Goal: Information Seeking & Learning: Check status

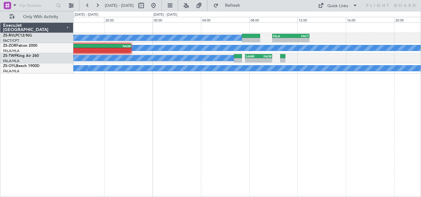
click at [281, 97] on div "A/C Booked A/C Booked A/C Booked - - FALA 09:55 Z FACT 13:00 Z A/C Booked - - E…" at bounding box center [247, 109] width 348 height 175
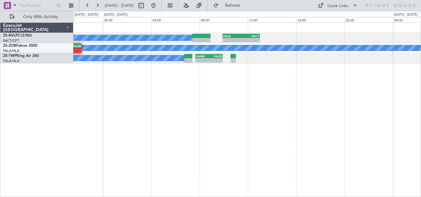
click at [171, 99] on div "A/C Booked A/C Booked A/C Booked - - FALA 09:55 Z FACT 13:00 Z A/C Booked - - E…" at bounding box center [247, 109] width 348 height 175
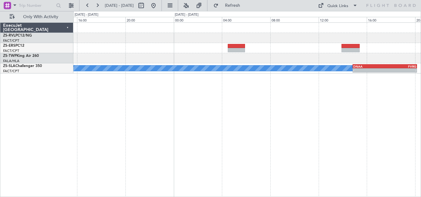
click at [188, 81] on div "FALA 09:55 Z FACT 13:00 Z - - - - SAMR 07:40 Z FAOR 09:55 Z A/C Booked - - DNAA…" at bounding box center [247, 109] width 348 height 175
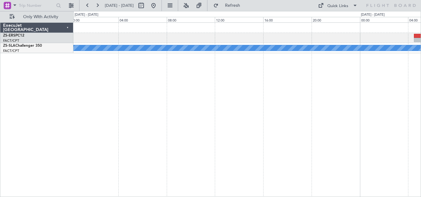
click at [372, 84] on div "A/C Booked A/C Booked" at bounding box center [247, 109] width 348 height 175
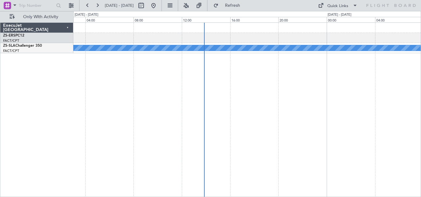
click at [421, 80] on div "A/C Booked A/C Booked ExecuJet [GEOGRAPHIC_DATA] ZS-ERS PC12 FACT/CPT [GEOGRAPH…" at bounding box center [210, 104] width 421 height 186
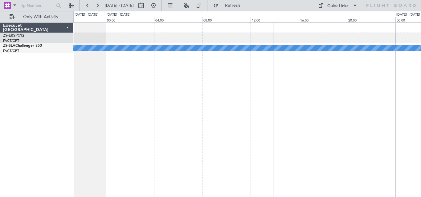
click at [284, 84] on div "A/C Booked A/C Booked 12:36 Z 18:55 Z FAOR 11:10 Z DNAA 17:00 Z" at bounding box center [247, 109] width 348 height 175
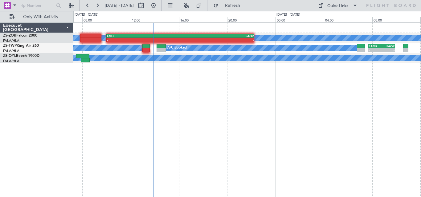
click at [194, 96] on div "A/C Booked - - EGLL 10:00 Z FAOR 22:15 Z A/C Booked A/C Booked - - SAMR 07:40 Z…" at bounding box center [247, 109] width 348 height 175
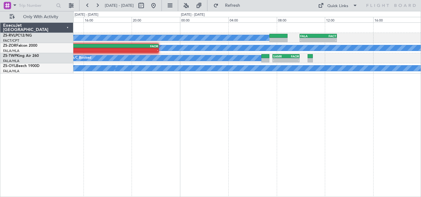
click at [186, 89] on div "A/C Booked A/C Booked A/C Booked - - FALA 09:55 Z FACT 13:00 Z A/C Booked - - E…" at bounding box center [247, 109] width 348 height 175
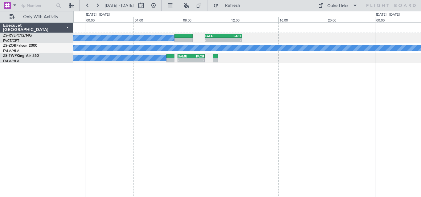
click at [138, 91] on div "A/C Booked A/C Booked A/C Booked - - FALA 09:55 Z FACT 13:00 Z A/C Booked - - E…" at bounding box center [247, 109] width 348 height 175
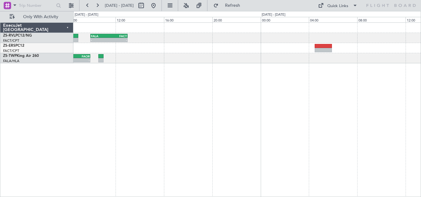
click at [185, 85] on div "- - FALA 09:55 Z FACT 13:00 Z A/C Booked A/C Booked A/C Booked - - SAMR 07:40 Z…" at bounding box center [247, 109] width 348 height 175
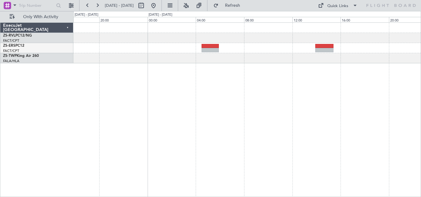
click at [209, 105] on div "FALA 09:55 Z FACT 13:00 Z - -" at bounding box center [247, 109] width 348 height 175
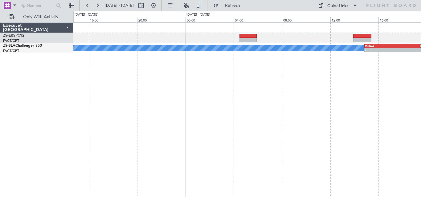
click at [209, 67] on div "A/C Booked - - DNAA 14:50 Z FVRG 20:10 Z A/C Booked" at bounding box center [247, 109] width 348 height 175
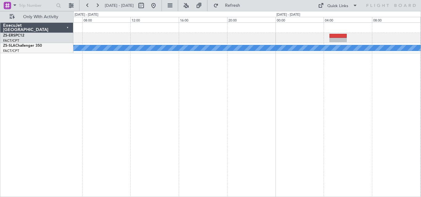
click at [226, 63] on div "A/C Booked A/C Booked - - DNAA 14:50 Z FVRG 20:10 Z" at bounding box center [247, 109] width 348 height 175
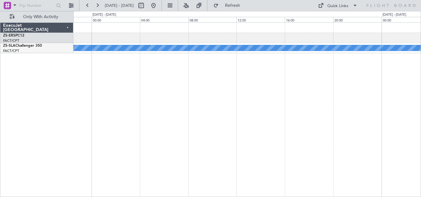
click at [241, 69] on div "A/C Booked A/C Booked" at bounding box center [247, 109] width 348 height 175
click at [259, 65] on div "A/C Booked A/C Booked" at bounding box center [247, 109] width 348 height 175
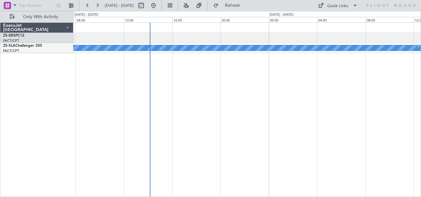
click at [218, 58] on div "A/C Booked A/C Booked" at bounding box center [247, 109] width 348 height 175
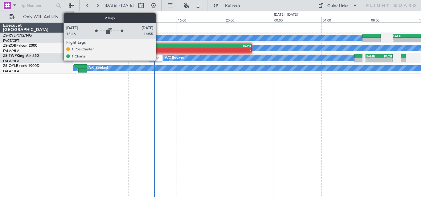
click at [158, 57] on img at bounding box center [157, 58] width 4 height 2
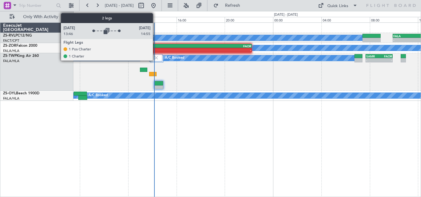
click at [156, 59] on img at bounding box center [156, 58] width 6 height 6
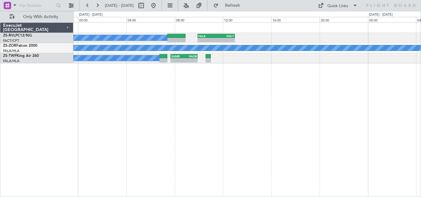
click at [207, 105] on div "A/C Booked A/C Booked A/C Booked - - FALA 09:55 Z FACT 13:00 Z A/C Booked - - E…" at bounding box center [247, 109] width 348 height 175
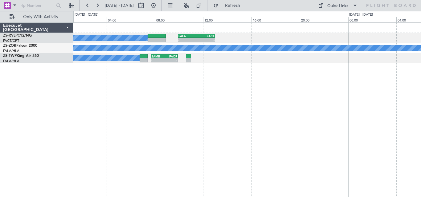
click at [346, 92] on div "A/C Booked A/C Booked A/C Booked - - FALA 09:55 Z FACT 13:00 Z A/C Booked - - E…" at bounding box center [247, 109] width 348 height 175
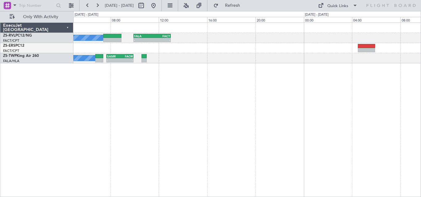
click at [181, 102] on div "A/C Booked A/C Booked A/C Booked - - FALA 09:55 Z FACT 13:00 Z A/C Booked - - S…" at bounding box center [247, 109] width 348 height 175
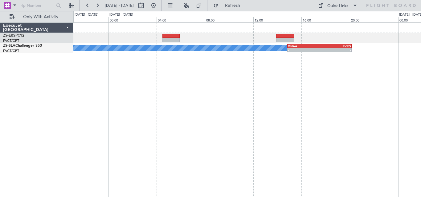
click at [177, 100] on div "A/C Booked - - DNAA 14:50 Z FVRG 20:10 Z - - FVRG 07:50 Z FACT 11:00 Z" at bounding box center [247, 109] width 348 height 175
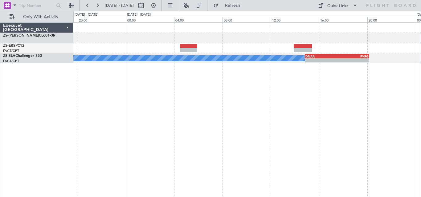
click at [391, 97] on div "A/C Booked - - DNAA 14:50 Z FVRG 20:10 Z" at bounding box center [247, 109] width 348 height 175
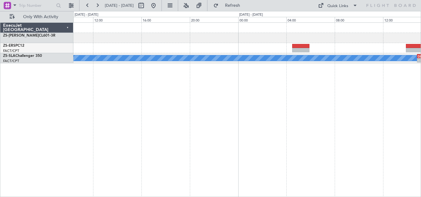
click at [328, 106] on div "A/C Booked - - DNAA 14:50 Z FVRG 20:10 Z A/C Booked" at bounding box center [247, 109] width 348 height 175
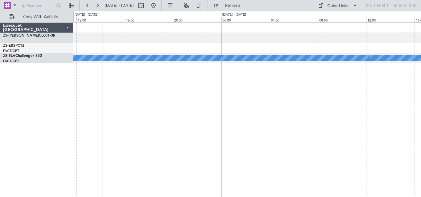
click at [341, 107] on div "A/C Booked A/C Booked A/C Booked" at bounding box center [247, 109] width 348 height 175
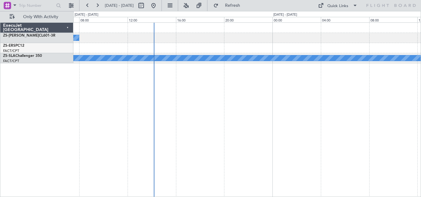
click at [271, 111] on div "A/C Booked A/C Booked A/C Booked" at bounding box center [247, 109] width 348 height 175
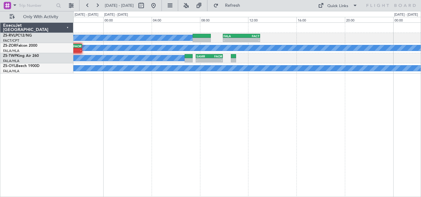
click at [246, 144] on div "A/C Booked A/C Booked A/C Booked - - FALA 09:55 Z FACT 13:00 Z A/C Booked - - E…" at bounding box center [247, 109] width 348 height 175
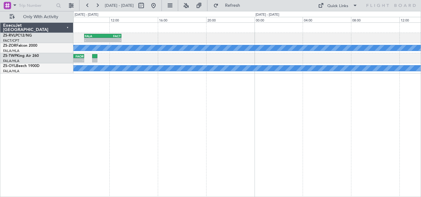
click at [161, 136] on div "- - FALA 09:55 Z FACT 13:00 Z A/C Booked A/C Booked A/C Booked A/C Booked - - S…" at bounding box center [247, 109] width 348 height 175
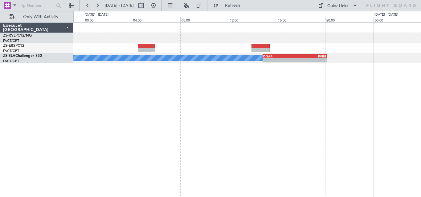
click at [138, 129] on div "A/C Booked - - DNAA 14:50 Z FVRG 20:10 Z - - FVRG 07:50 Z FACT 11:00 Z" at bounding box center [247, 109] width 348 height 175
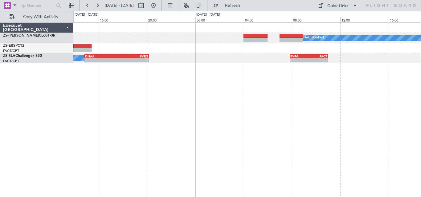
click at [246, 110] on div "A/C Booked A/C Booked - - DNAA 14:50 Z FVRG 20:10 Z - - FVRG 07:50 Z FACT 11:00…" at bounding box center [210, 104] width 421 height 186
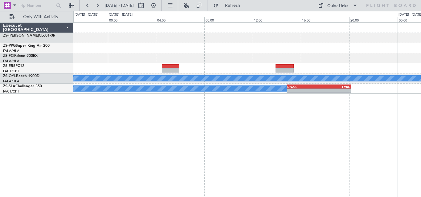
click at [405, 93] on div "A/C Booked A/C Booked A/C Booked A/C Booked A/C Booked A/C Booked A/C Booked A/…" at bounding box center [246, 58] width 347 height 71
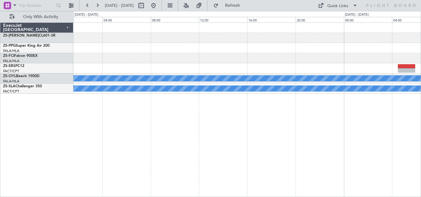
click at [421, 110] on div "A/C Booked A/C Booked A/C Booked A/C Booked A/C Booked A/C Booked A/C Booked A/…" at bounding box center [210, 104] width 421 height 186
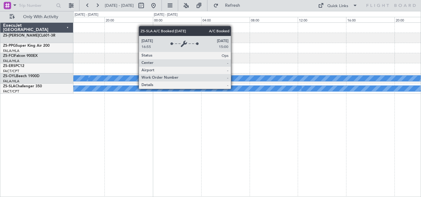
click at [385, 97] on div "A/C Booked A/C Booked A/C Booked A/C Booked A/C Booked A/C Booked A/C Booked A/…" at bounding box center [247, 109] width 348 height 175
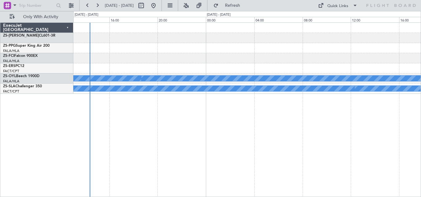
click at [271, 80] on div "A/C Booked A/C Booked A/C Booked A/C Booked A/C Booked A/C Booked A/C Booked A/…" at bounding box center [246, 79] width 347 height 10
